Goal: Find specific page/section: Find specific page/section

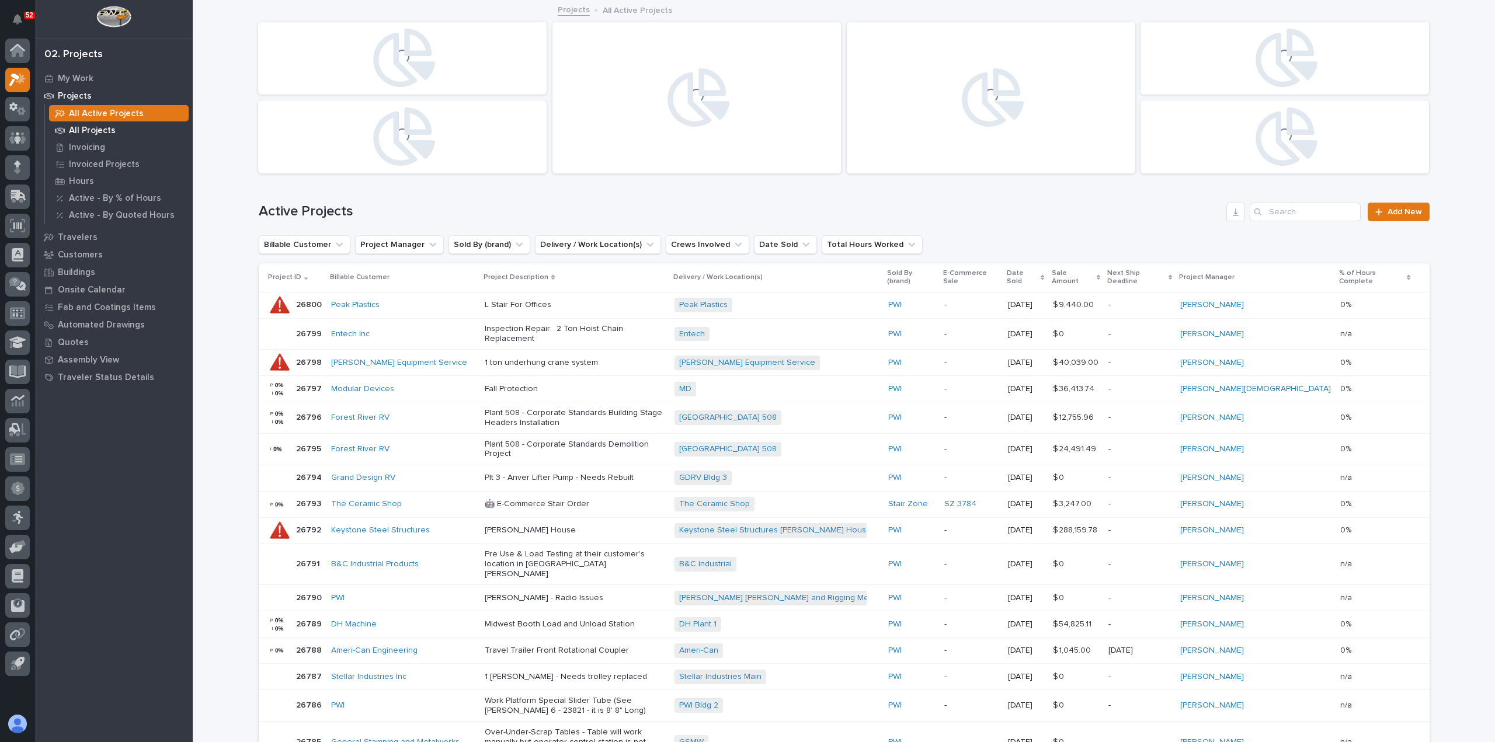
click at [87, 130] on p "All Projects" at bounding box center [92, 131] width 47 height 11
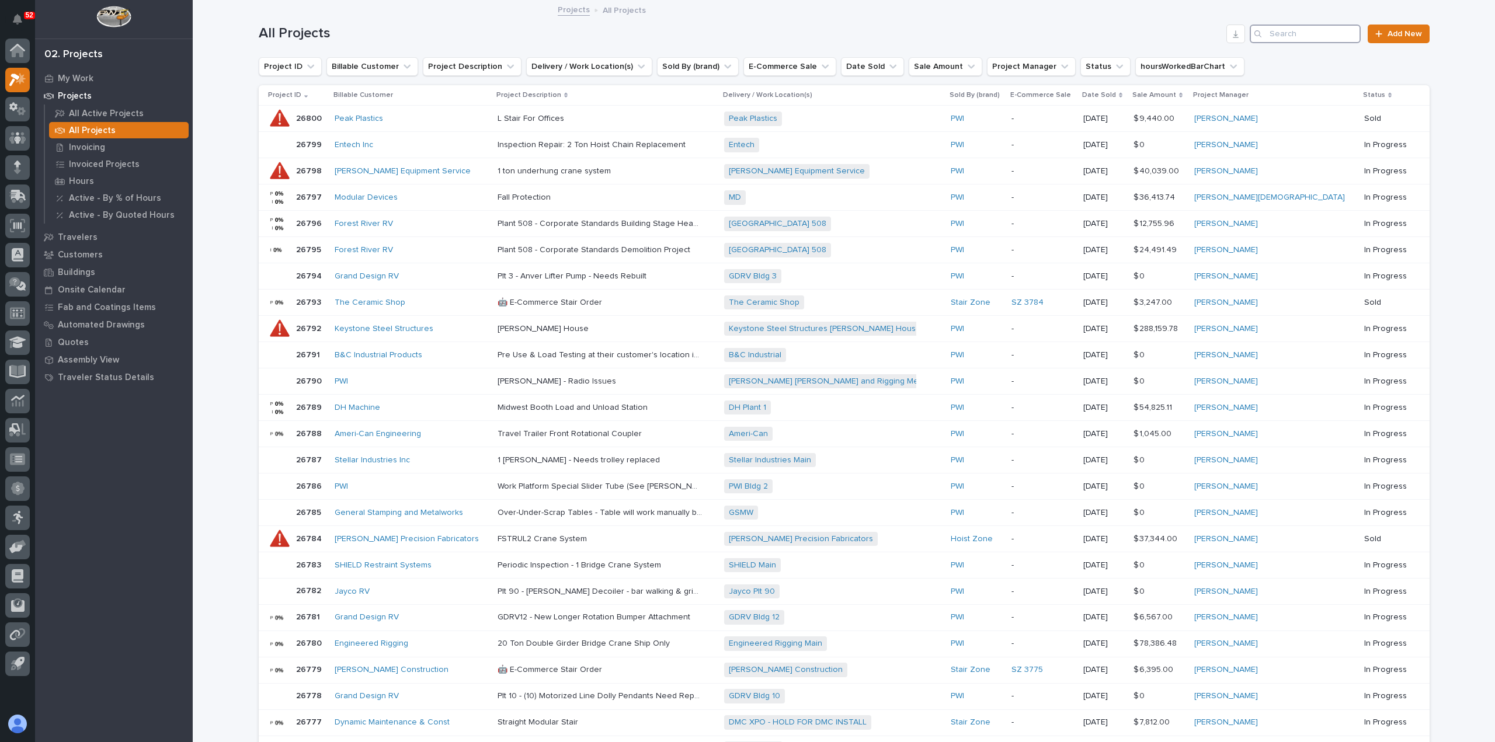
click at [1298, 34] on input "Search" at bounding box center [1305, 34] width 111 height 19
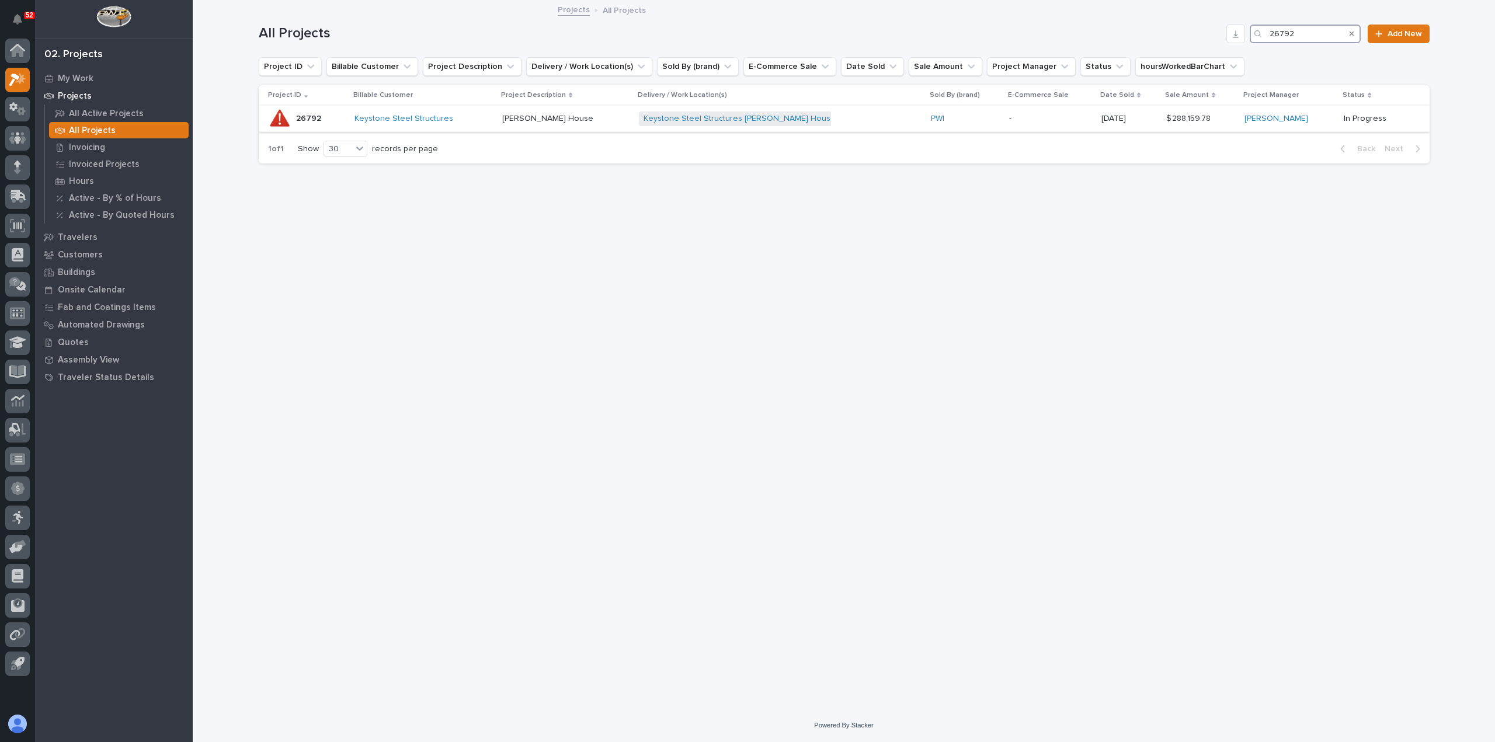
type input "26792"
click at [479, 117] on div "Keystone Steel Structures" at bounding box center [424, 119] width 138 height 10
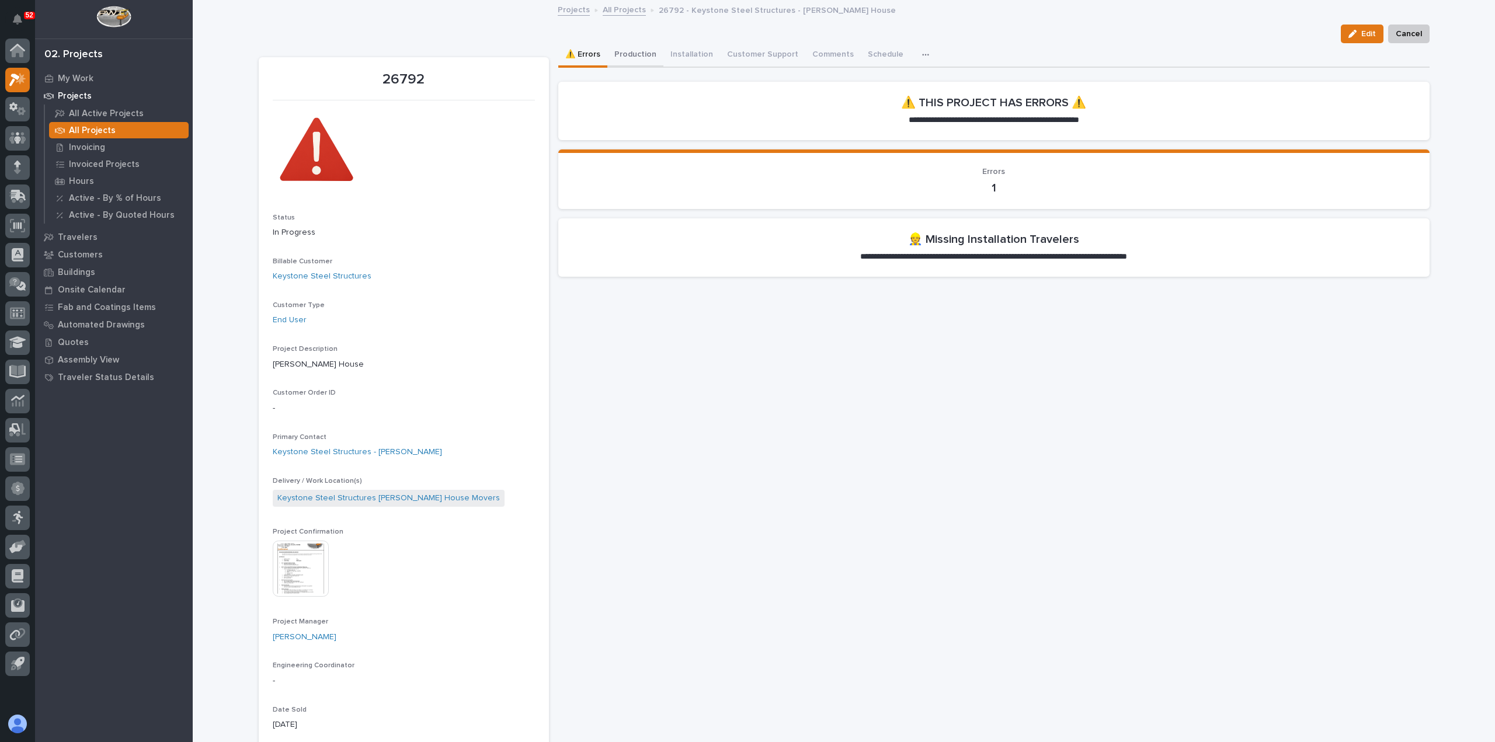
click at [624, 53] on button "Production" at bounding box center [636, 55] width 56 height 25
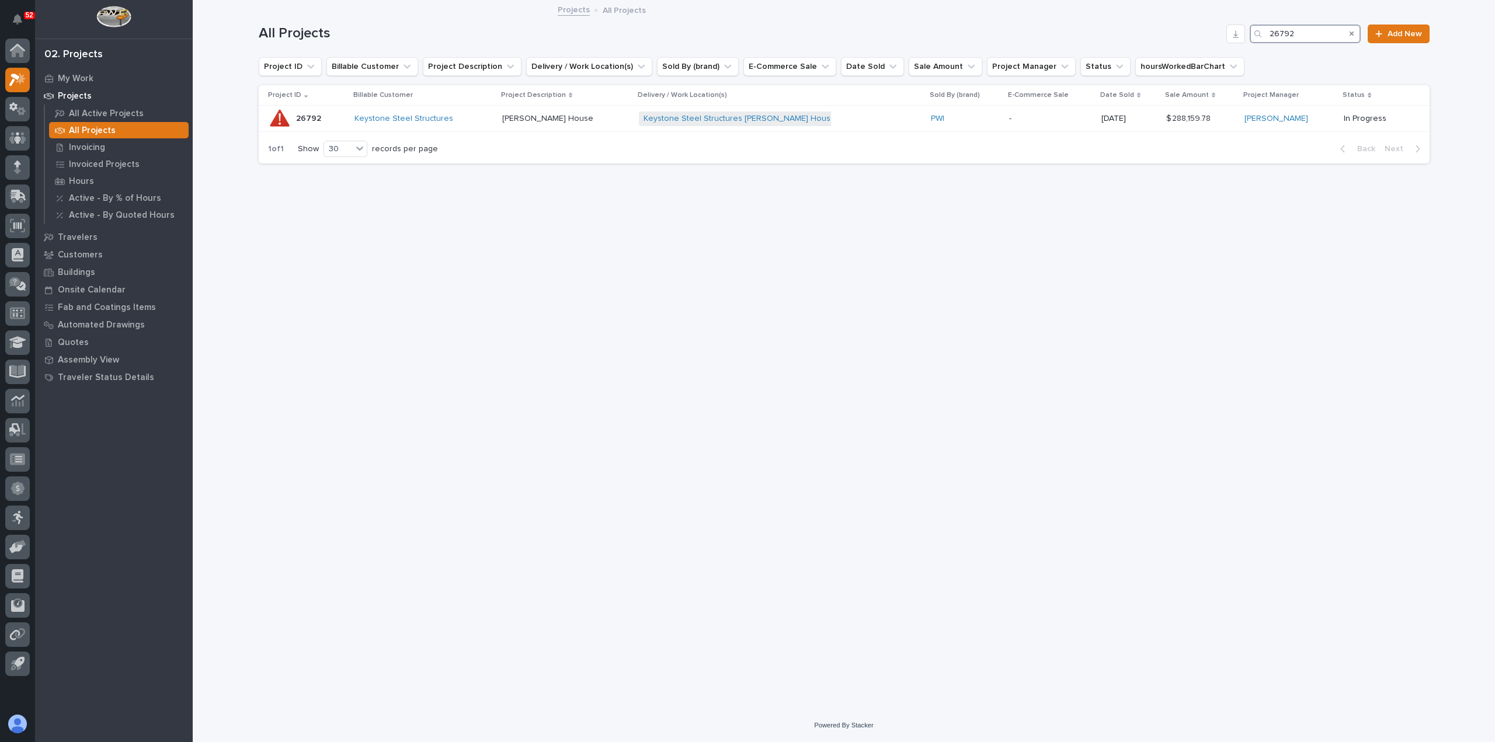
click at [1304, 32] on input "26792" at bounding box center [1305, 34] width 111 height 19
type input "26798"
click at [643, 116] on p at bounding box center [626, 119] width 155 height 10
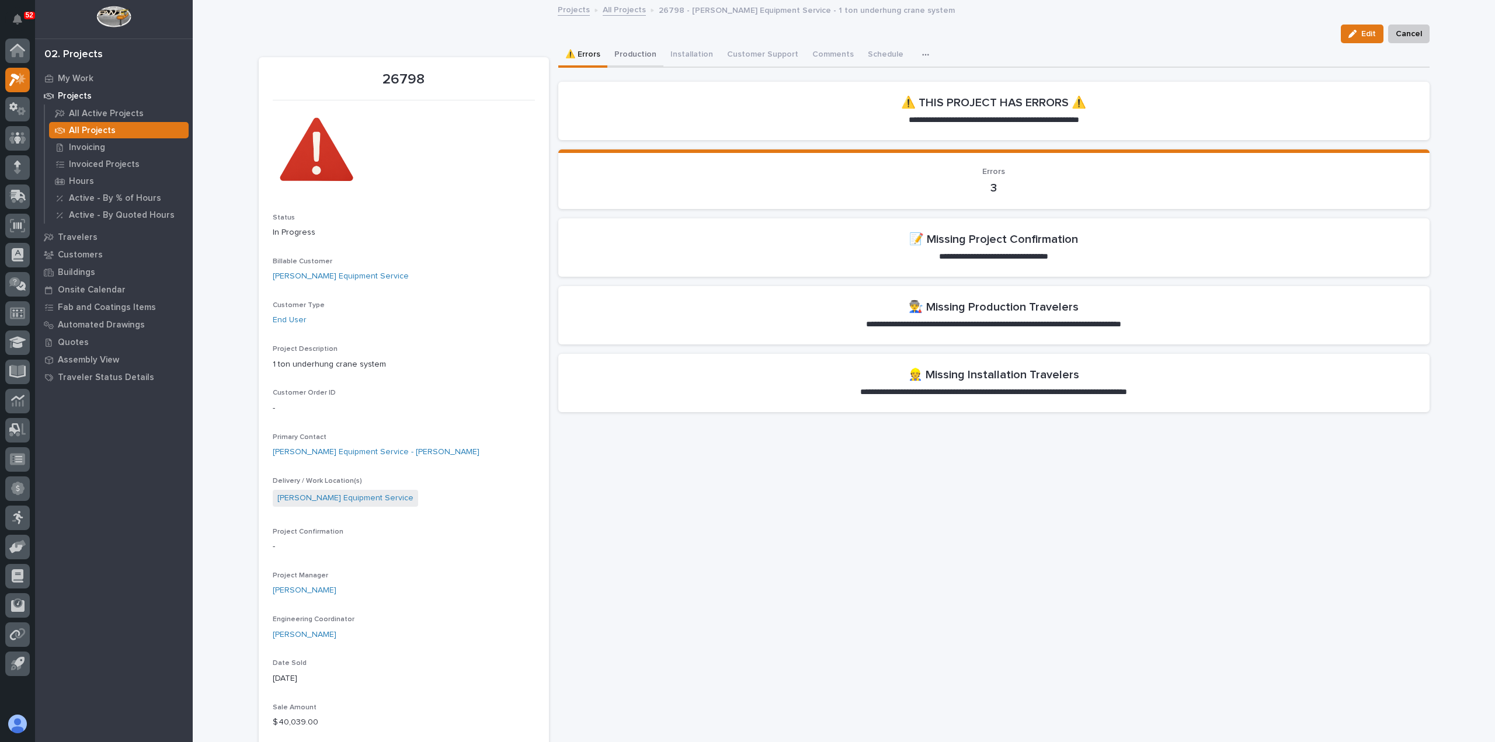
click at [636, 55] on button "Production" at bounding box center [636, 55] width 56 height 25
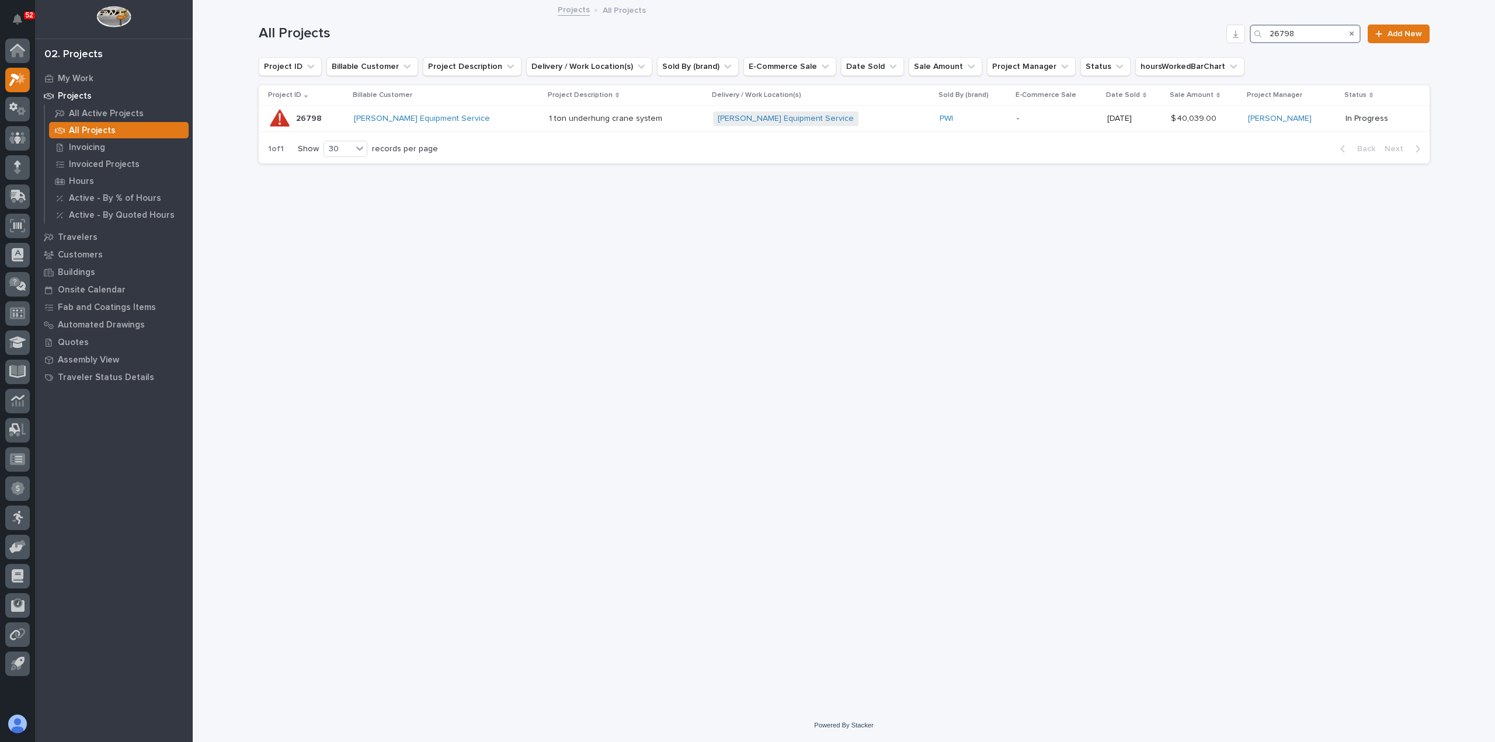
click at [1328, 31] on input "26798" at bounding box center [1305, 34] width 111 height 19
type input "26800"
click at [731, 124] on div "Peak Plastics + 0" at bounding box center [719, 119] width 161 height 15
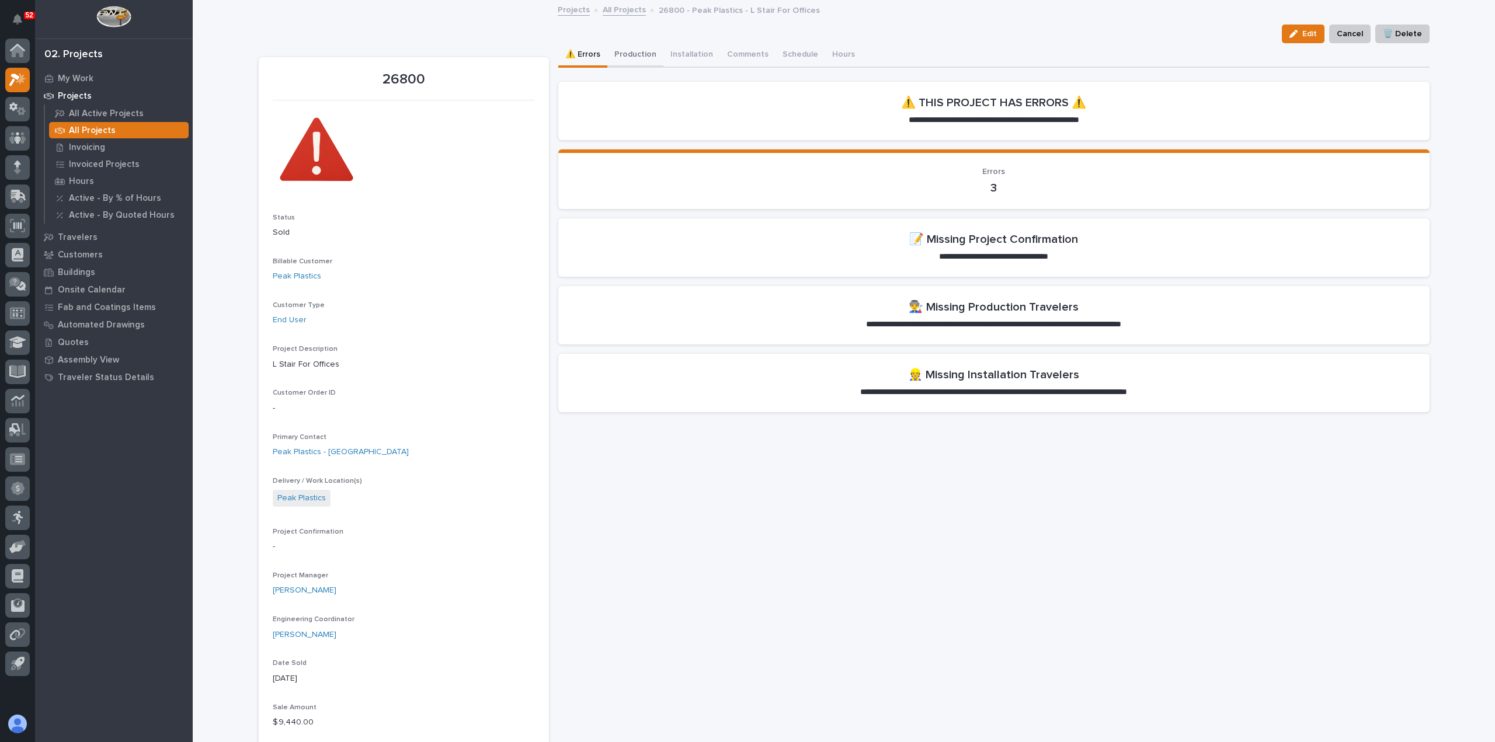
click at [646, 52] on button "Production" at bounding box center [636, 55] width 56 height 25
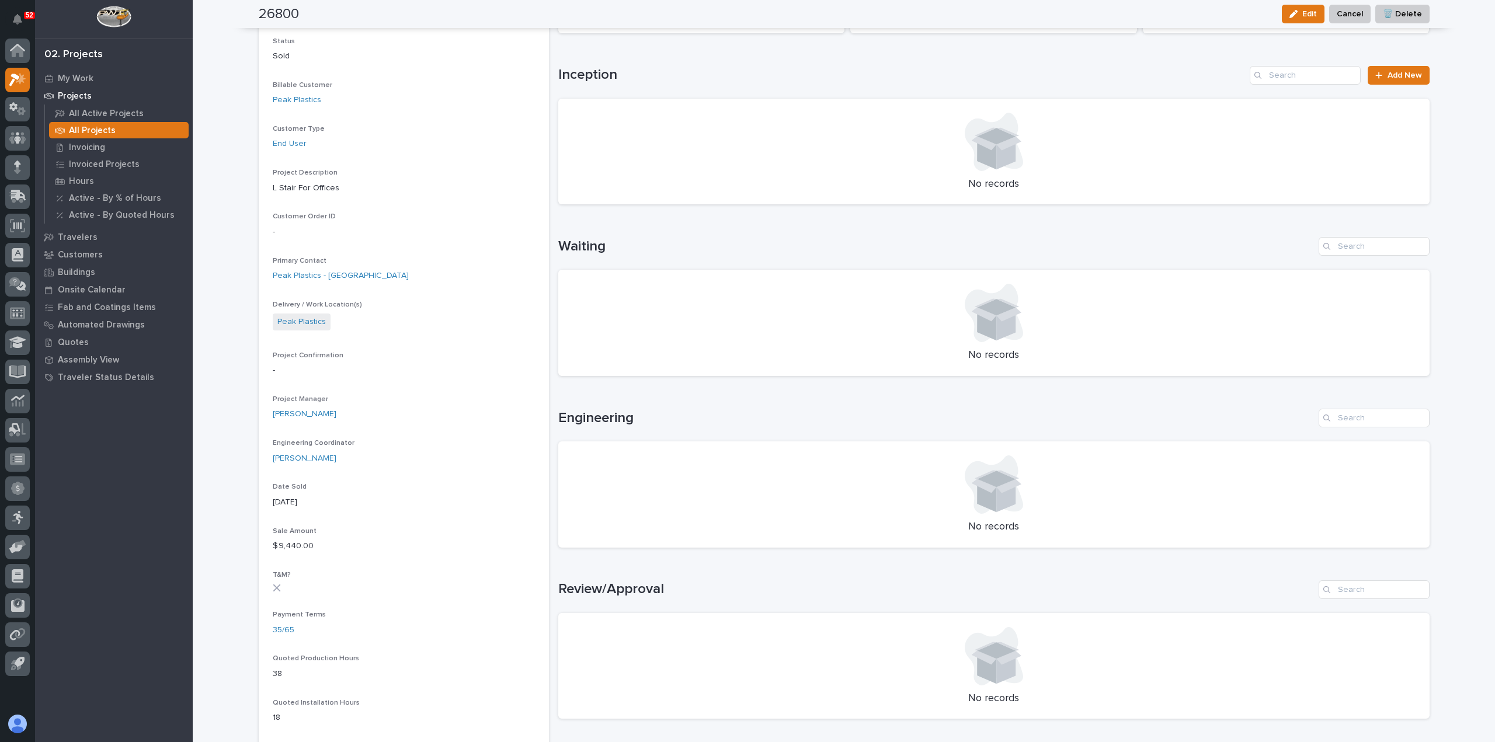
scroll to position [175, 0]
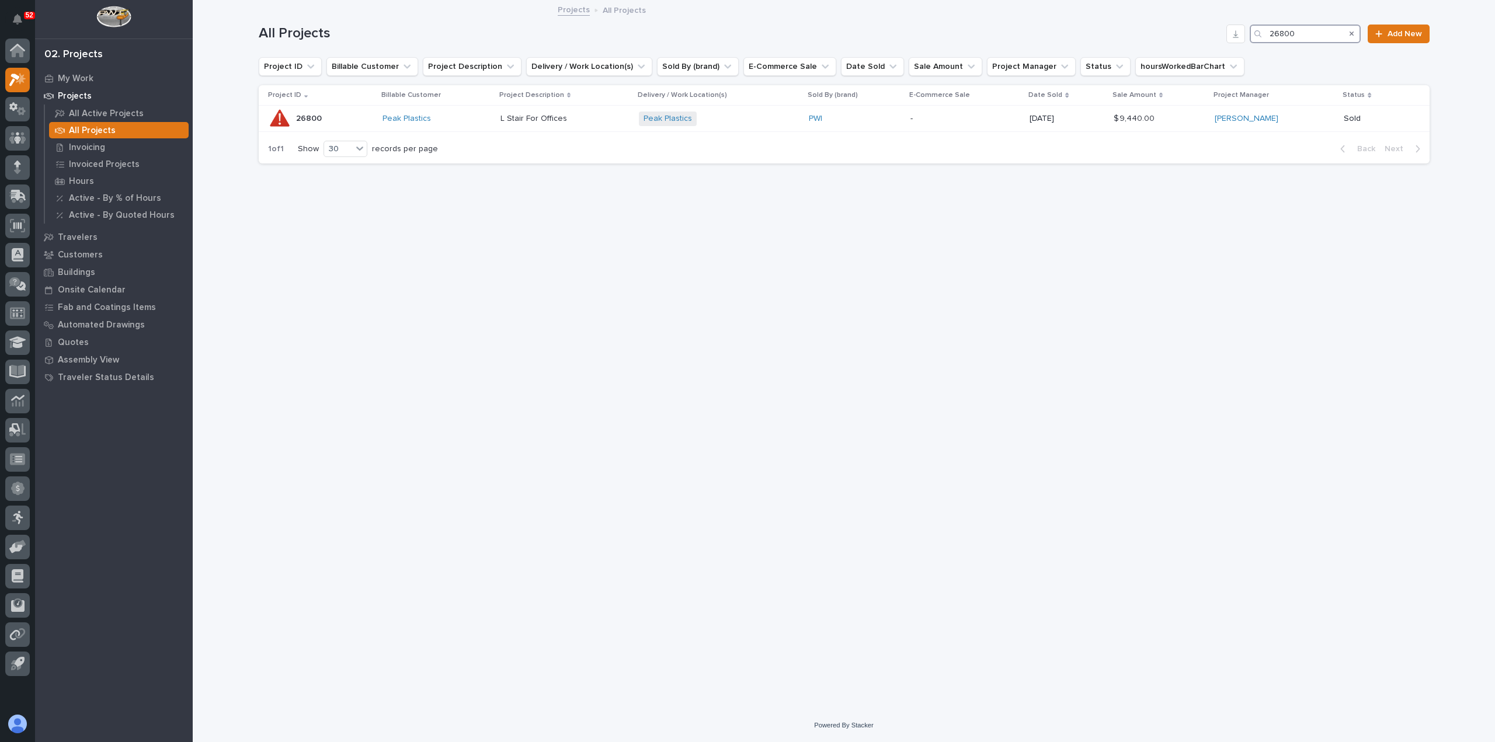
click at [1309, 32] on input "26800" at bounding box center [1305, 34] width 111 height 19
type input "26797"
click at [467, 120] on div "Modular Devices" at bounding box center [416, 119] width 100 height 10
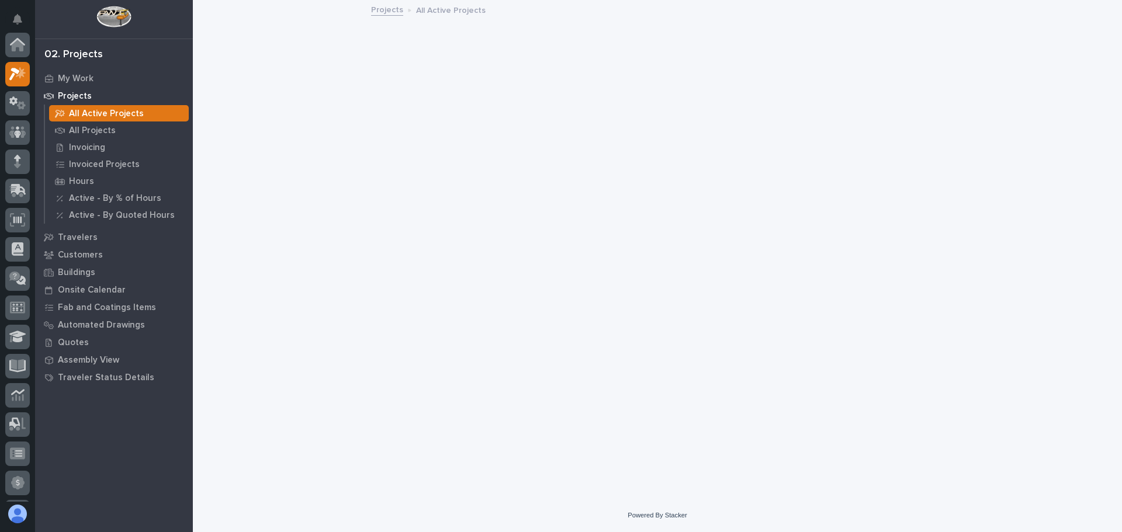
scroll to position [29, 0]
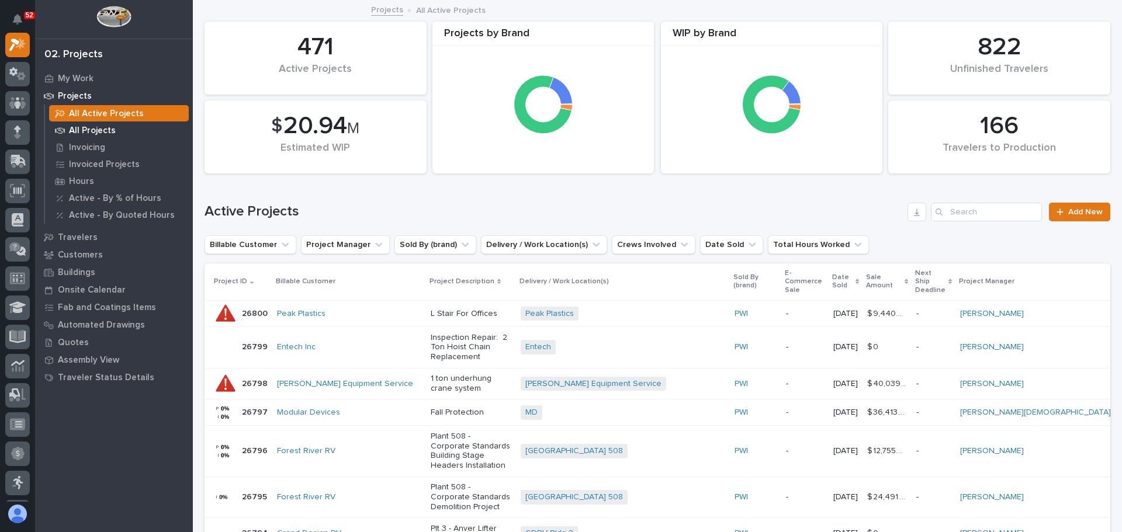
click at [96, 131] on p "All Projects" at bounding box center [92, 131] width 47 height 11
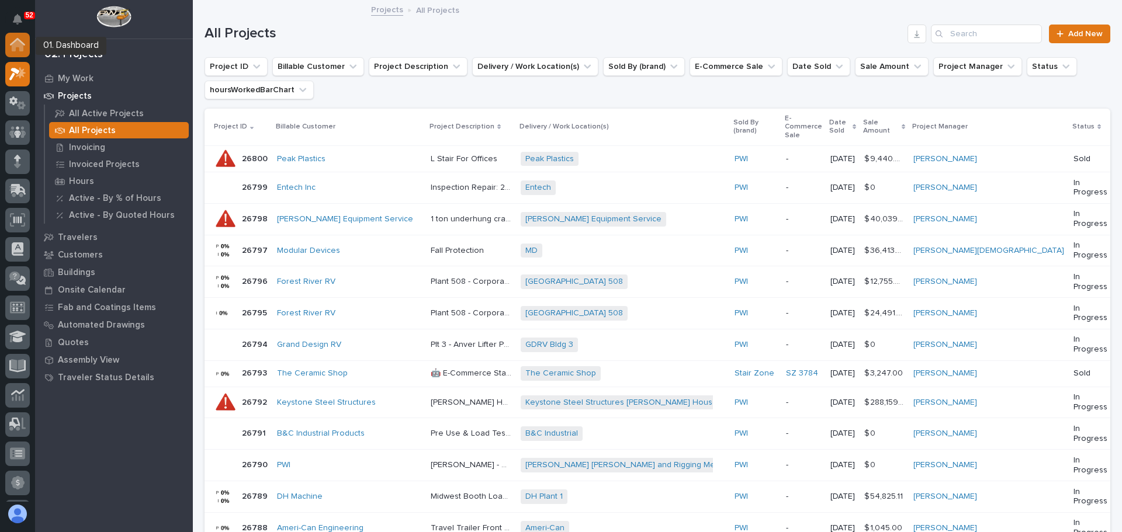
click at [13, 44] on icon at bounding box center [18, 46] width 12 height 12
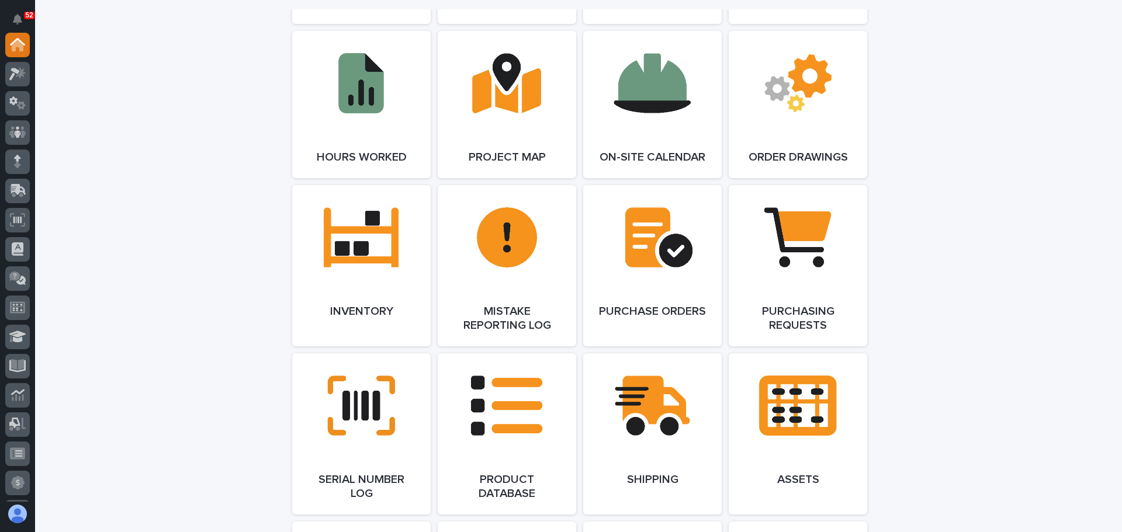
scroll to position [1227, 0]
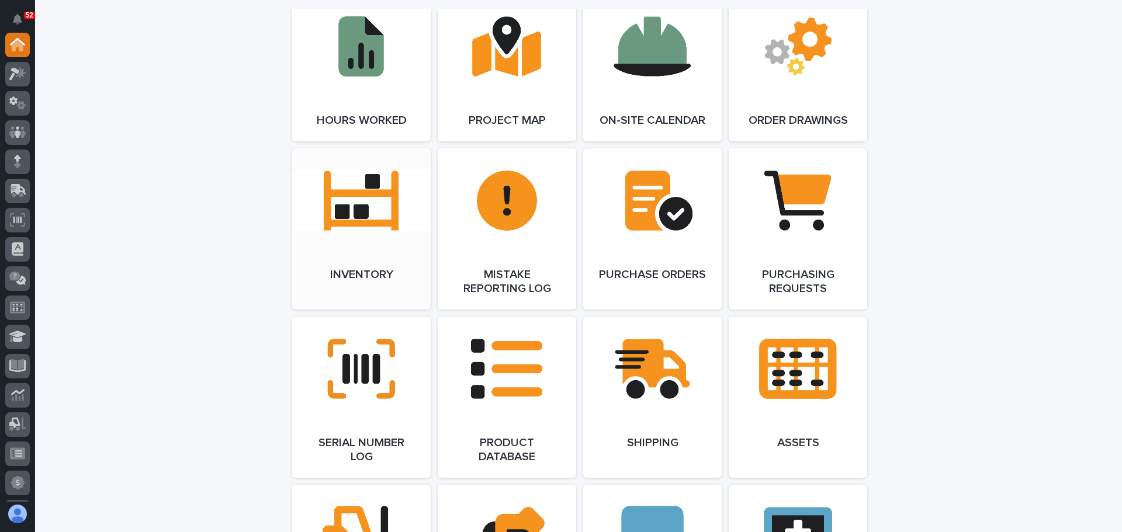
click at [362, 225] on span "Open Link" at bounding box center [361, 229] width 38 height 8
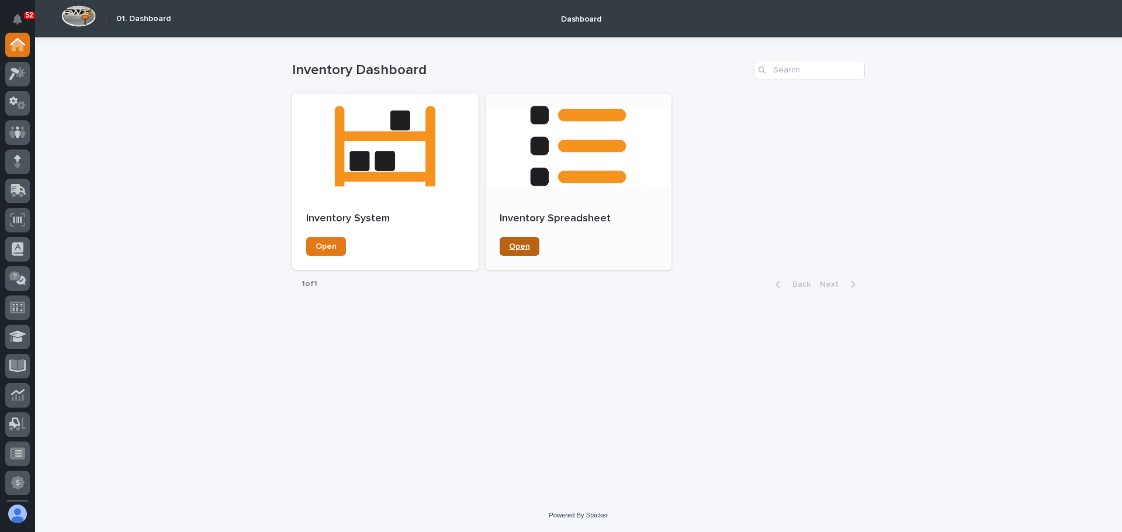
click at [518, 251] on link "Open" at bounding box center [519, 246] width 40 height 19
click at [337, 242] on link "Open" at bounding box center [326, 246] width 40 height 19
